Goal: Complete application form: Complete application form

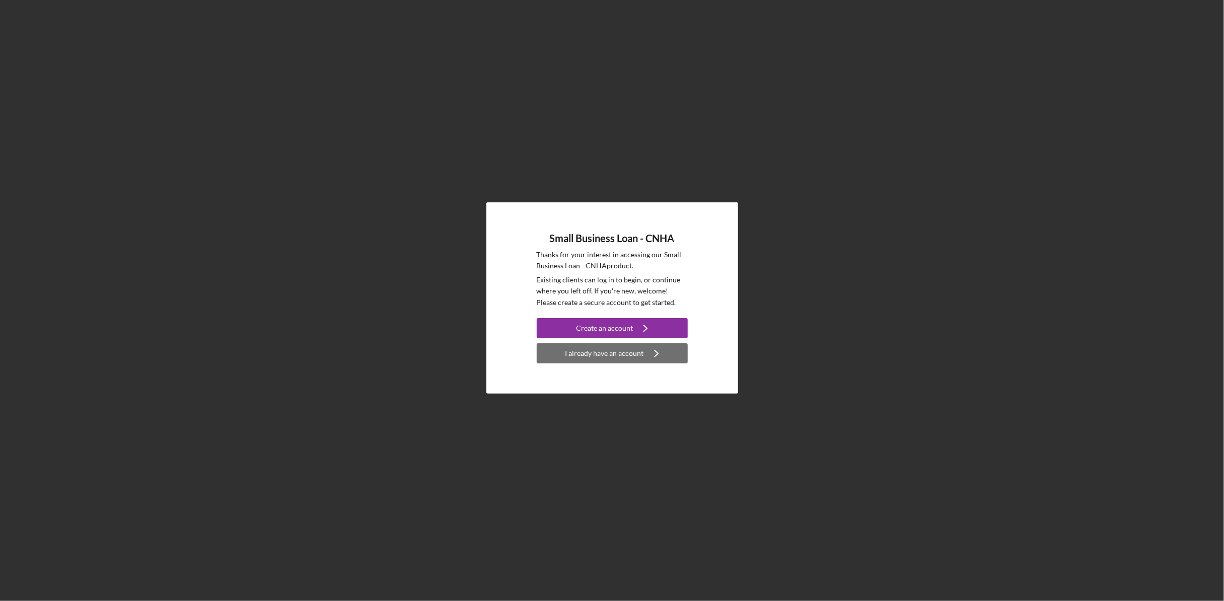
click at [620, 353] on div "I already have an account" at bounding box center [604, 353] width 79 height 20
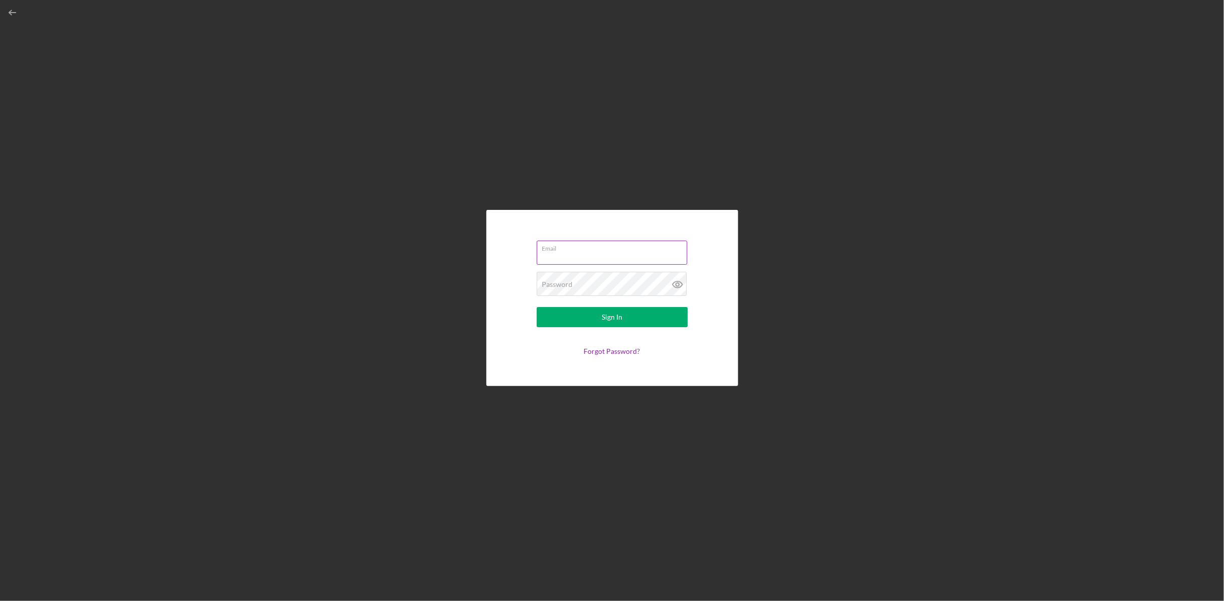
type input "[EMAIL_ADDRESS][DOMAIN_NAME]"
click at [609, 319] on div "Sign In" at bounding box center [612, 317] width 21 height 20
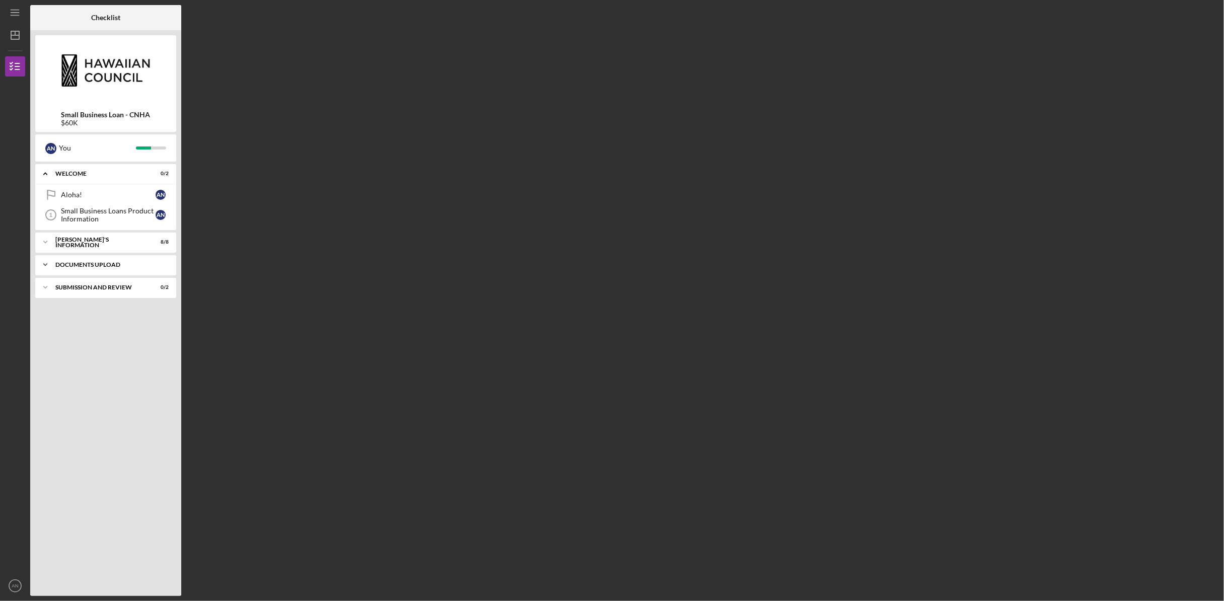
click at [117, 265] on div "DOCUMENTS UPLOAD" at bounding box center [109, 265] width 108 height 6
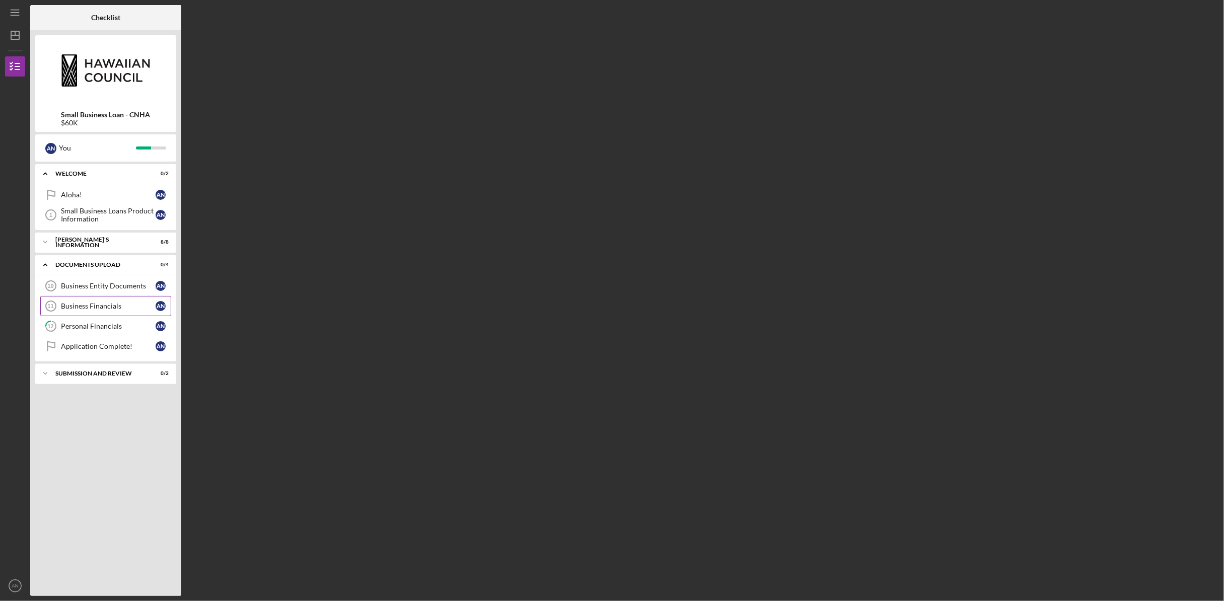
click at [106, 308] on div "Business Financials" at bounding box center [108, 306] width 95 height 8
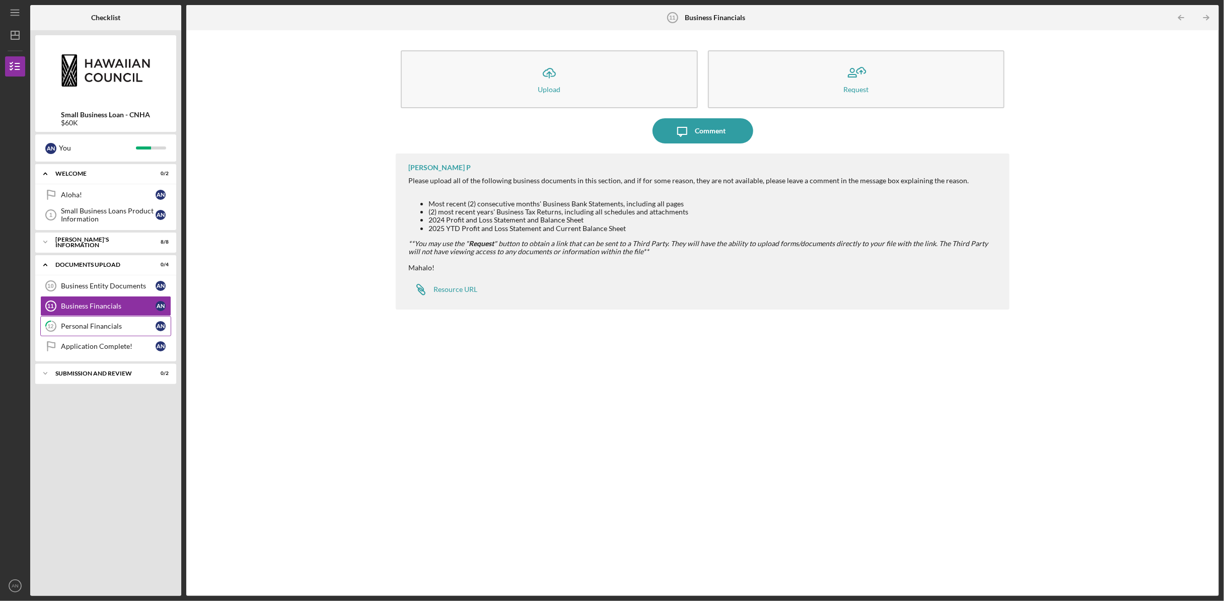
click at [88, 322] on div "Personal Financials" at bounding box center [108, 326] width 95 height 8
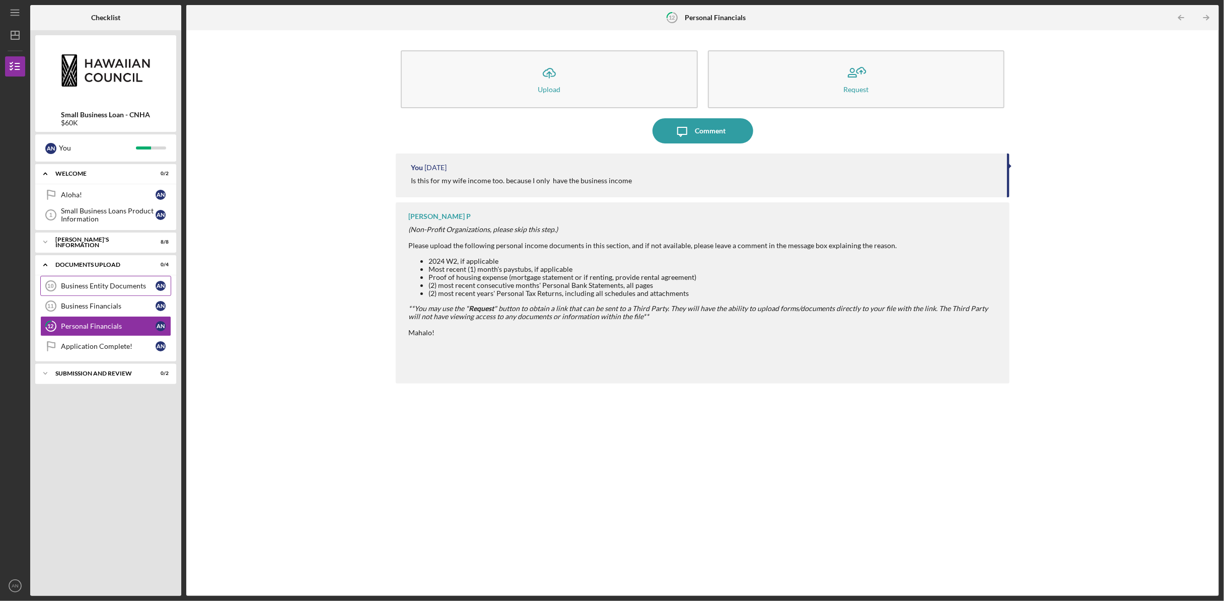
click at [97, 291] on link "Business Entity Documents 10 Business Entity Documents A N" at bounding box center [105, 286] width 131 height 20
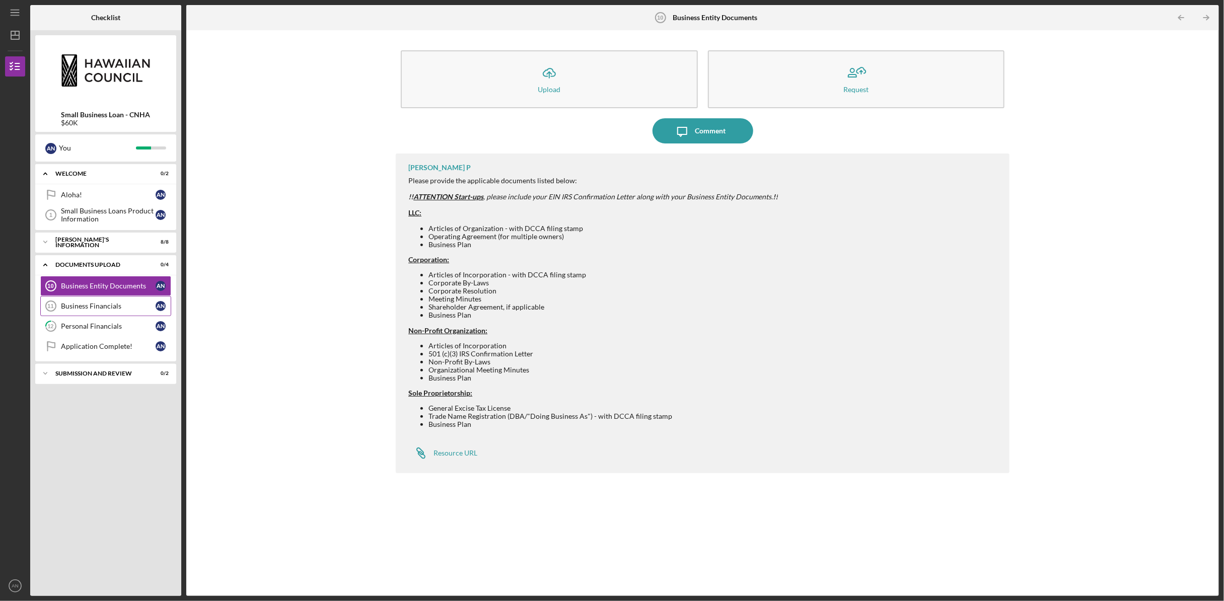
click at [77, 305] on div "Business Financials" at bounding box center [108, 306] width 95 height 8
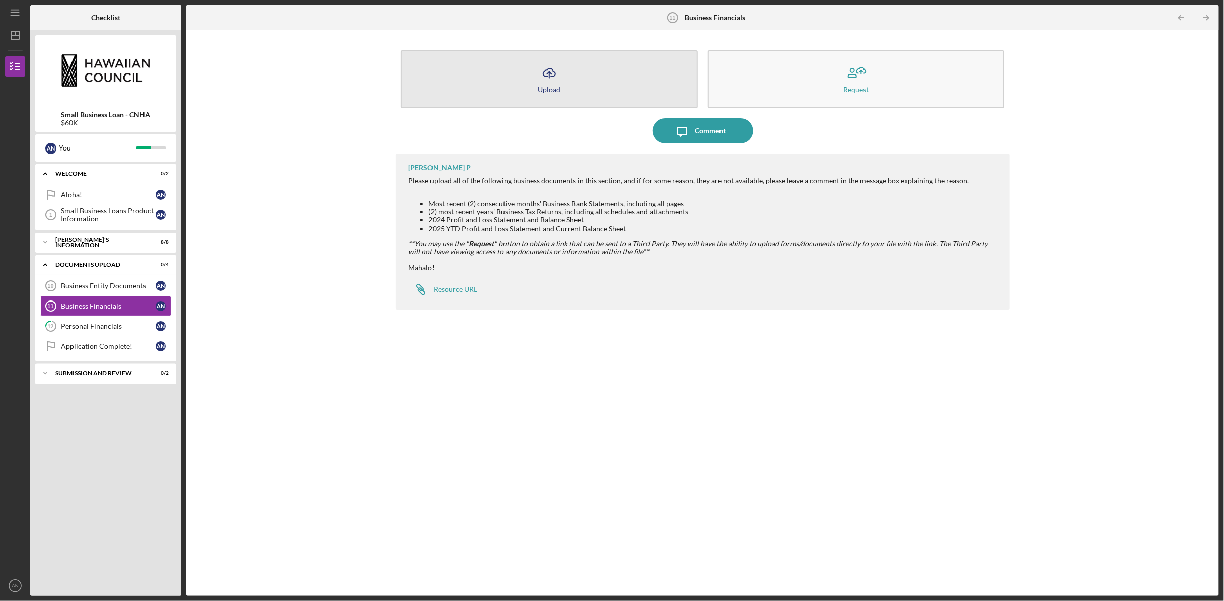
click at [535, 71] on button "Icon/Upload Upload" at bounding box center [549, 79] width 297 height 58
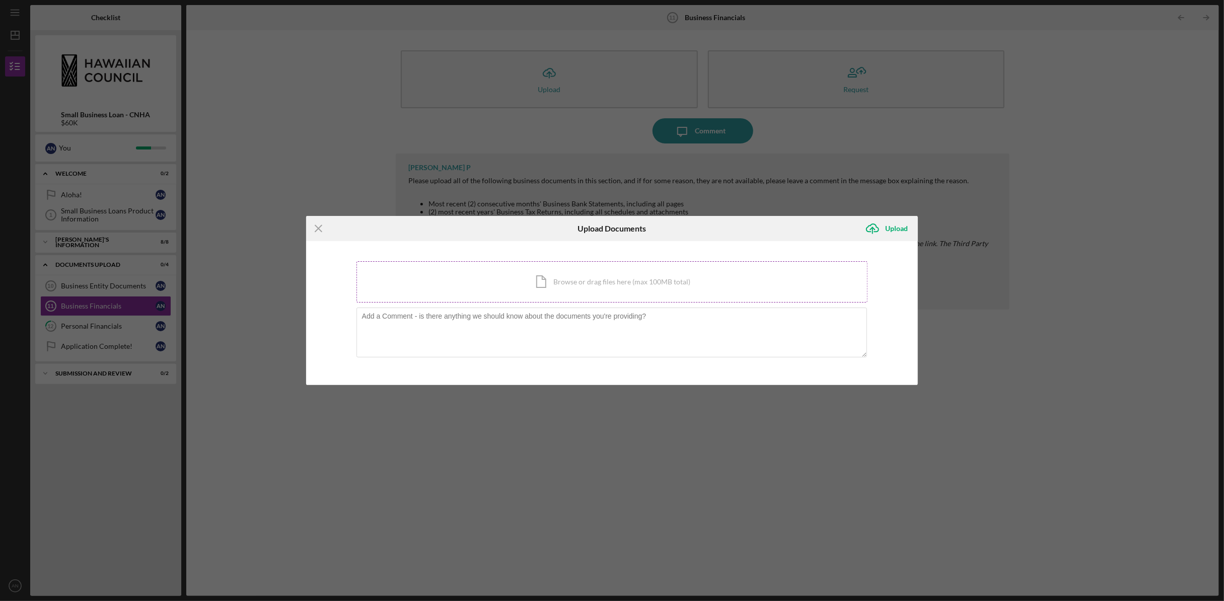
click at [564, 288] on div "Icon/Document Browse or drag files here (max 100MB total) Tap to choose files o…" at bounding box center [613, 281] width 512 height 41
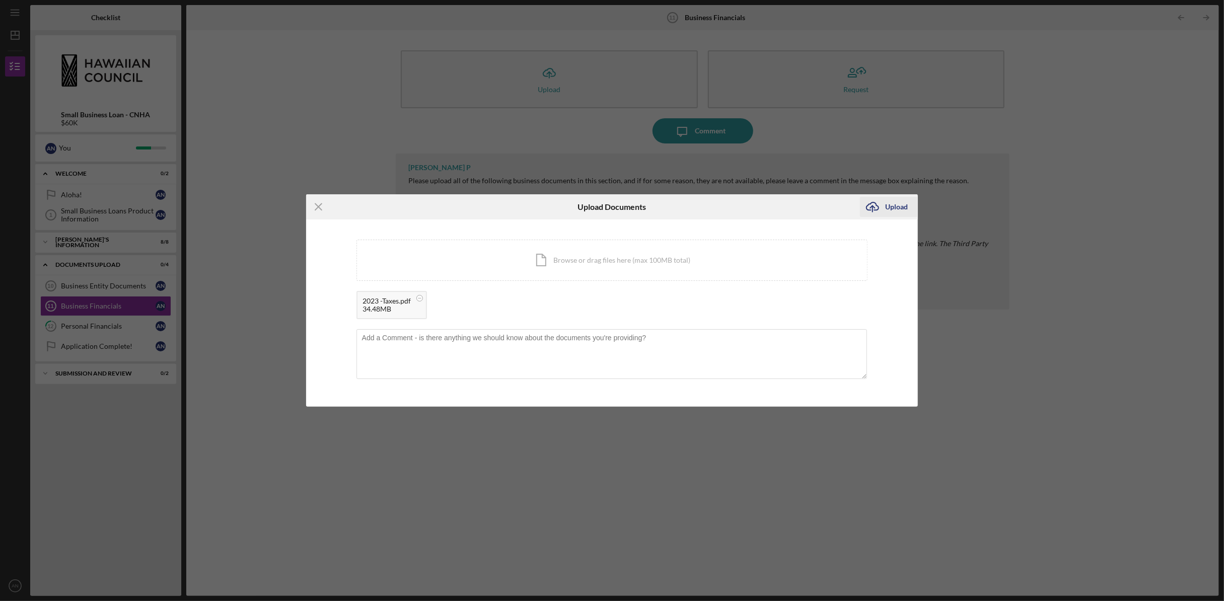
click at [895, 207] on div "Upload" at bounding box center [896, 207] width 23 height 20
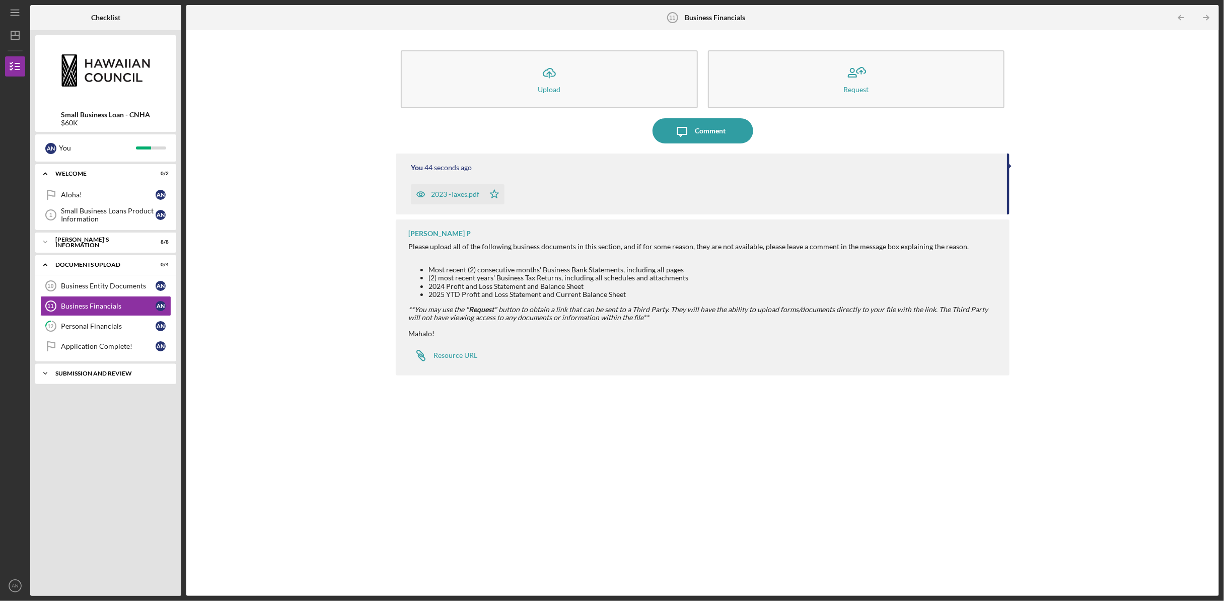
click at [89, 372] on div "SUBMISSION AND REVIEW" at bounding box center [109, 374] width 108 height 6
click at [20, 13] on icon "Icon/Menu" at bounding box center [15, 13] width 23 height 23
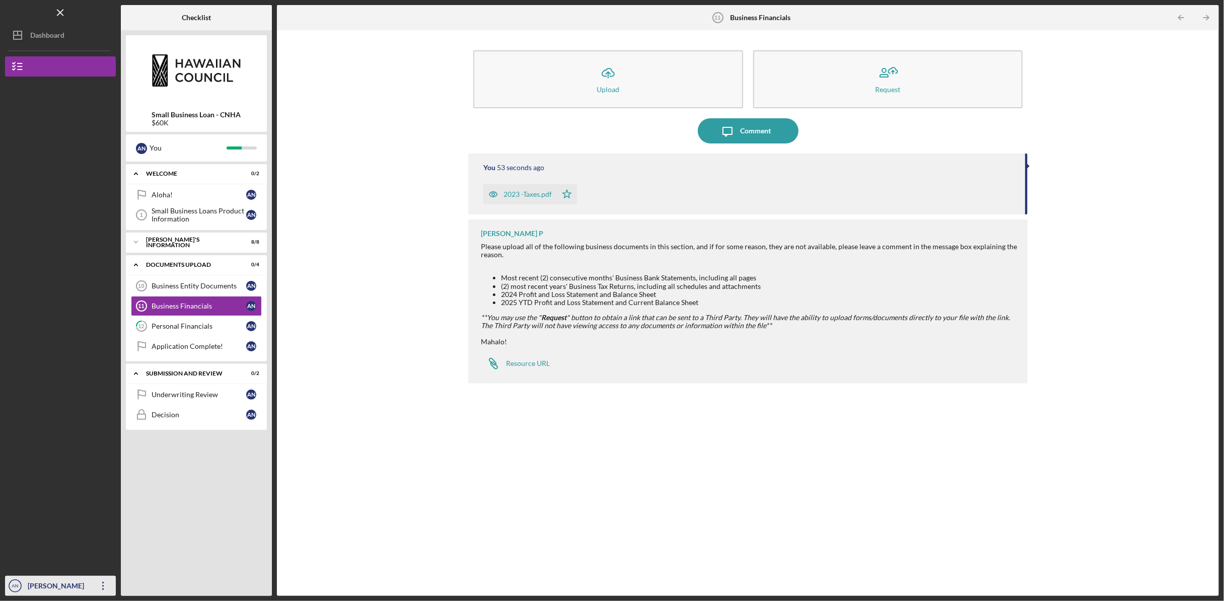
click at [100, 588] on icon "Icon/Overflow" at bounding box center [103, 586] width 25 height 25
click at [61, 559] on link "Logout" at bounding box center [61, 562] width 111 height 21
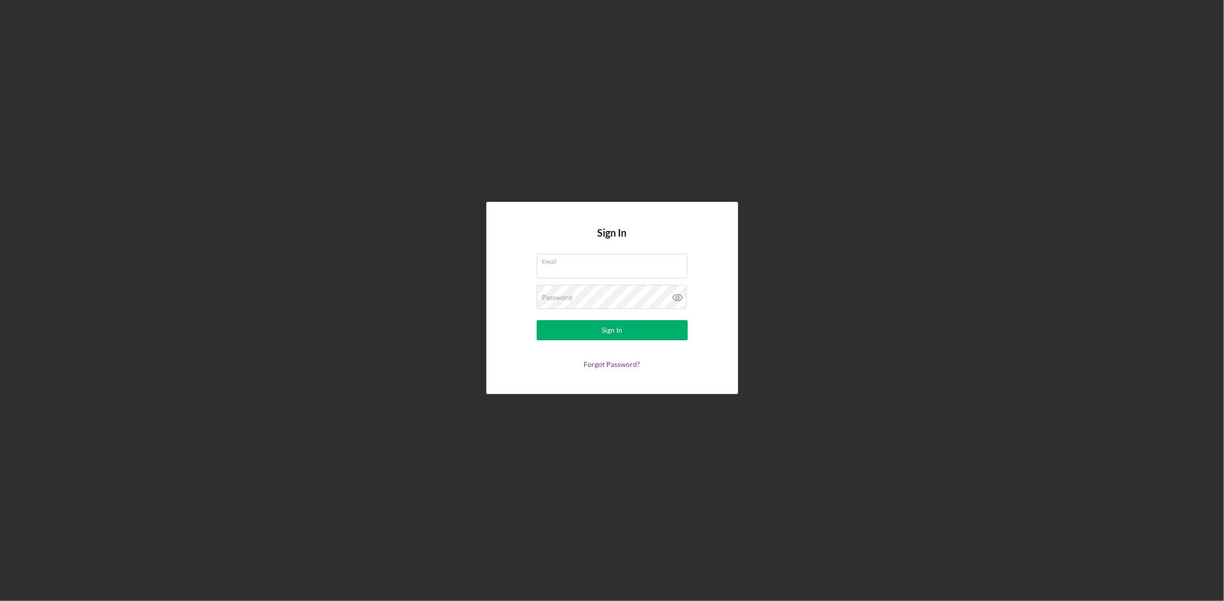
type input "[EMAIL_ADDRESS][DOMAIN_NAME]"
